Goal: Navigation & Orientation: Understand site structure

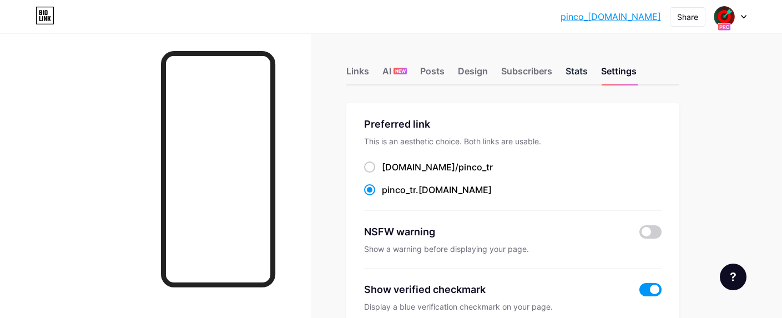
click at [573, 70] on div "Stats" at bounding box center [576, 74] width 22 height 20
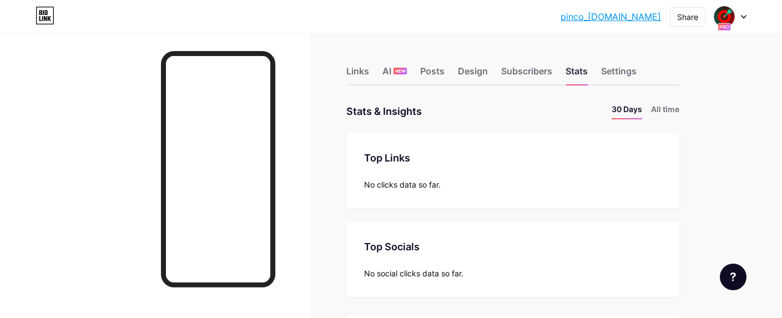
scroll to position [318, 782]
click at [365, 74] on div "Links" at bounding box center [357, 74] width 23 height 20
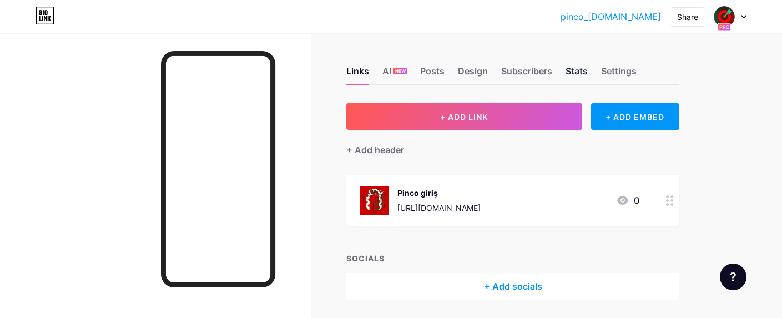
click at [573, 75] on div "Stats" at bounding box center [576, 74] width 22 height 20
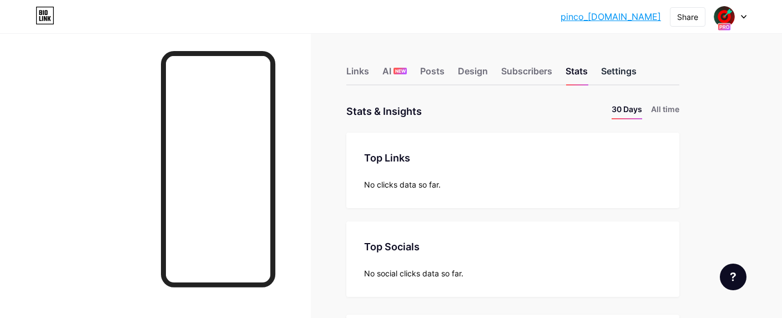
click at [619, 72] on div "Settings" at bounding box center [619, 74] width 36 height 20
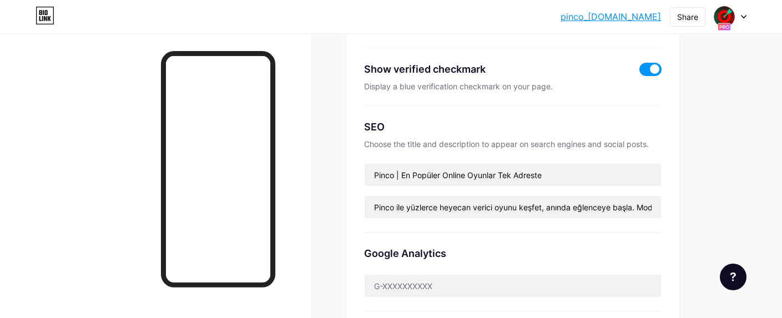
scroll to position [224, 0]
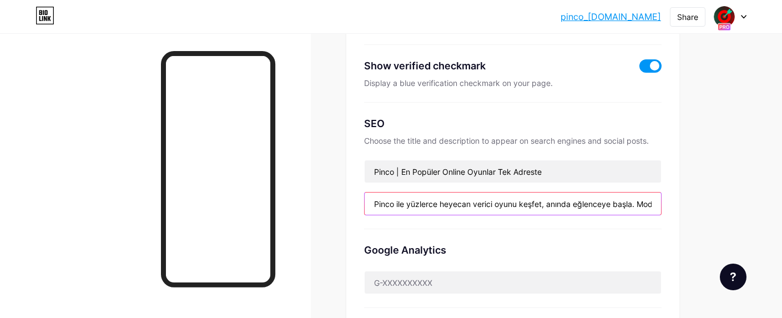
click at [453, 206] on input "Pinco ile yüzlerce heyecan verici oyunu keşfet, anında eğlenceye başla. Modern …" at bounding box center [513, 204] width 296 height 22
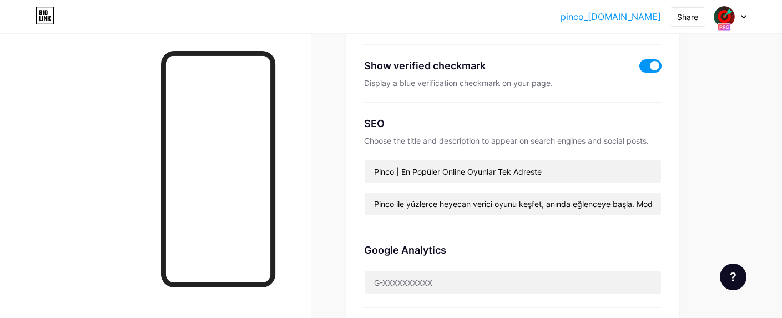
click at [351, 211] on div "Preferred link This is an aesthetic choice. Both links are usable. [DOMAIN_NAME…" at bounding box center [512, 135] width 333 height 511
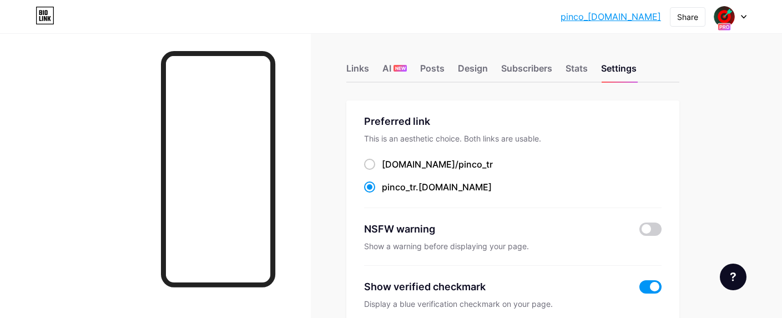
scroll to position [0, 0]
